Goal: Navigation & Orientation: Find specific page/section

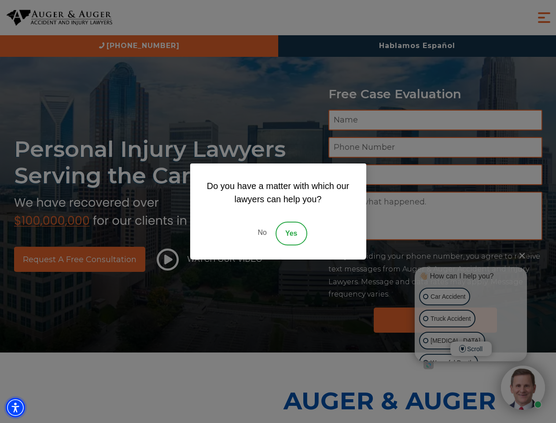
click at [15, 407] on img "Accessibility Menu" at bounding box center [15, 407] width 19 height 19
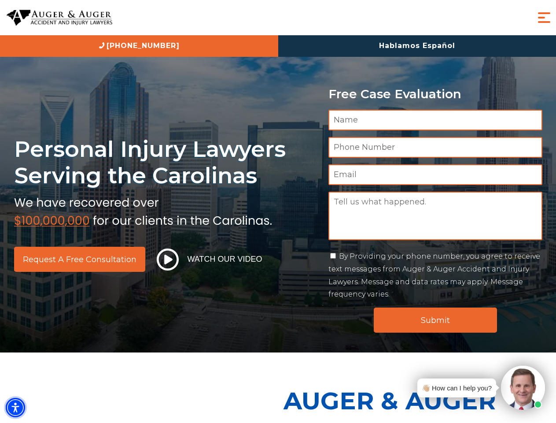
click at [15, 407] on img "Accessibility Menu" at bounding box center [15, 407] width 19 height 19
